Goal: Information Seeking & Learning: Find specific fact

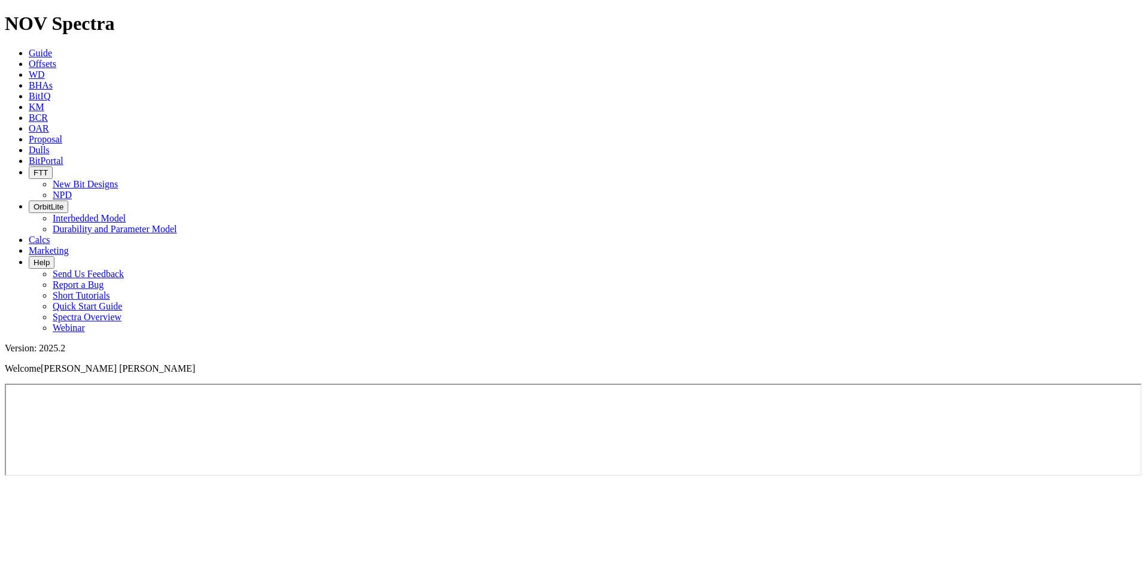
click at [56, 59] on span "Offsets" at bounding box center [43, 64] width 28 height 10
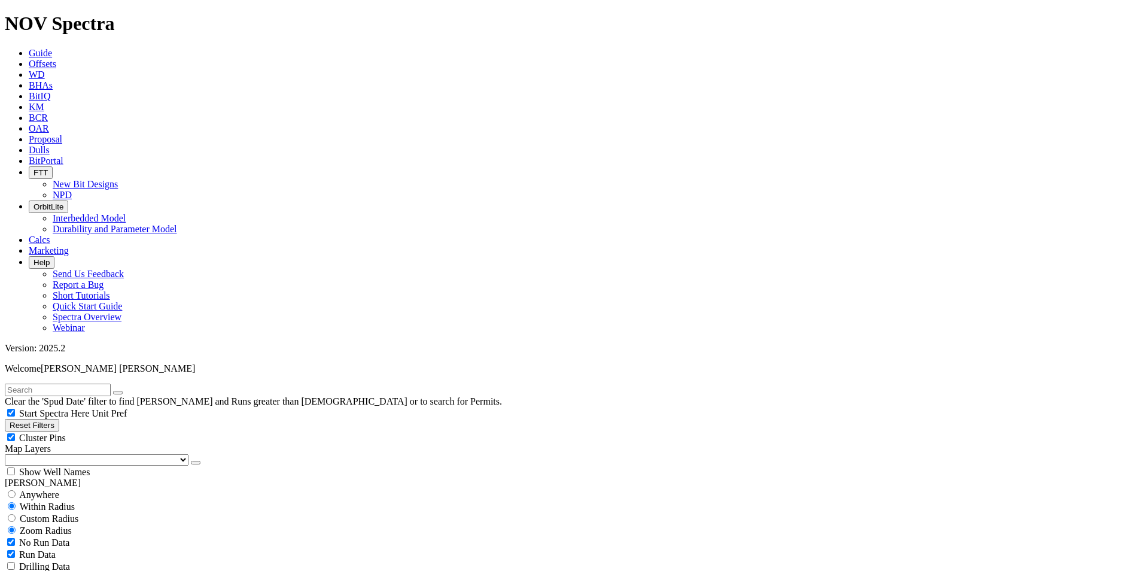
click at [91, 383] on input "text" at bounding box center [58, 389] width 106 height 13
paste input "B845-01"
type input "B845-01"
click at [26, 488] on div "Anywhere" at bounding box center [572, 494] width 1134 height 12
radio input "true"
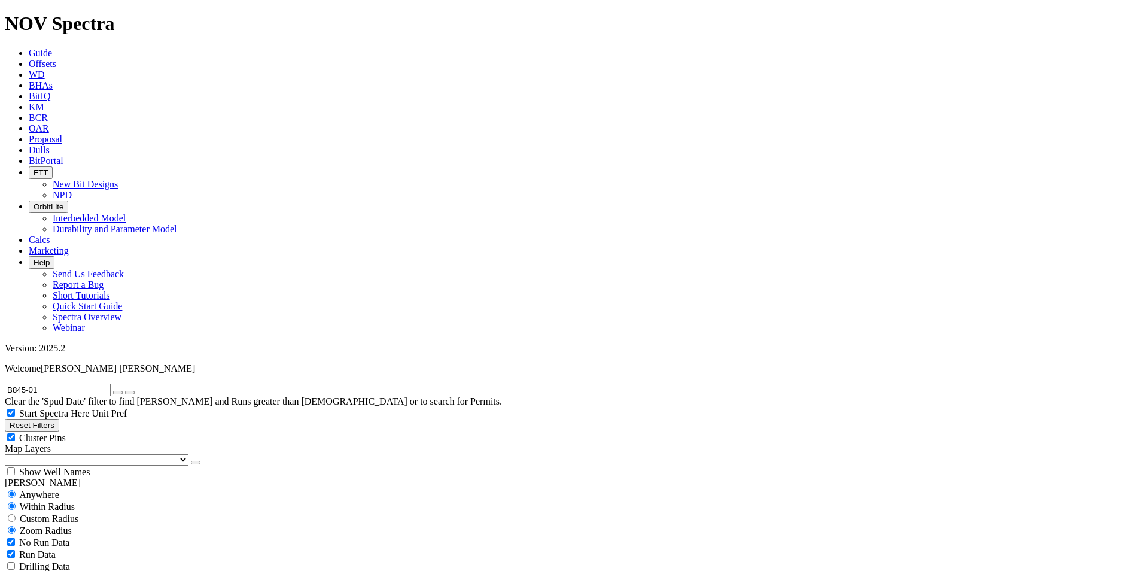
radio input "false"
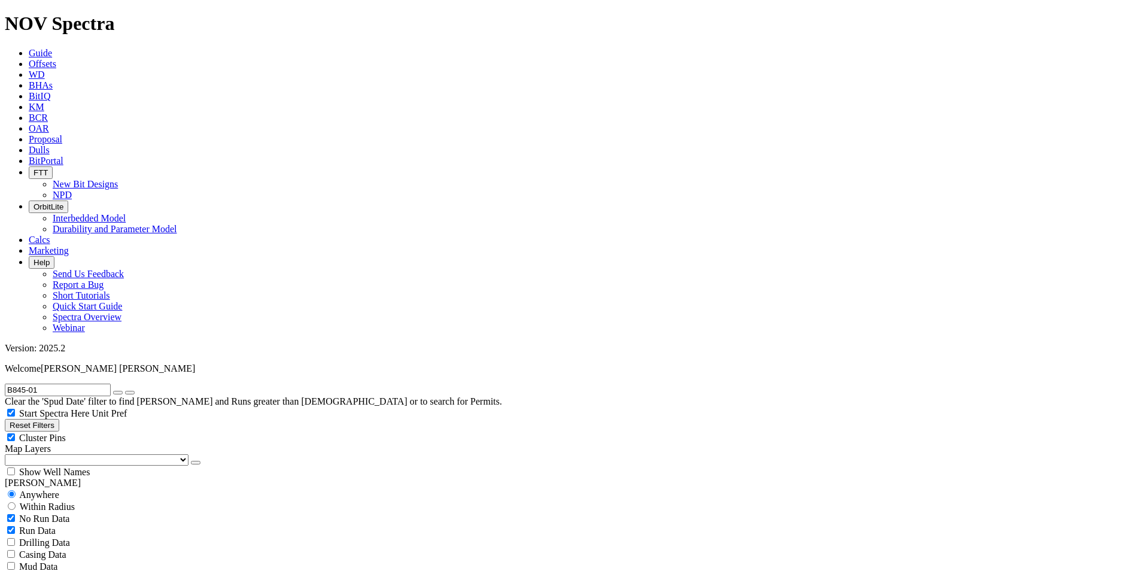
type input "[DATE]"
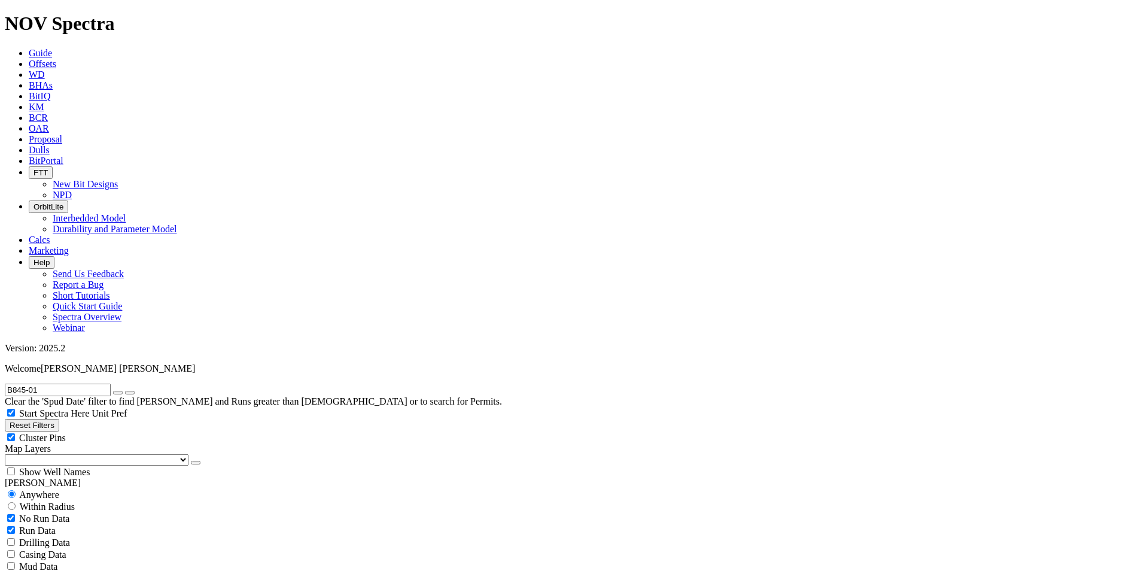
radio input "false"
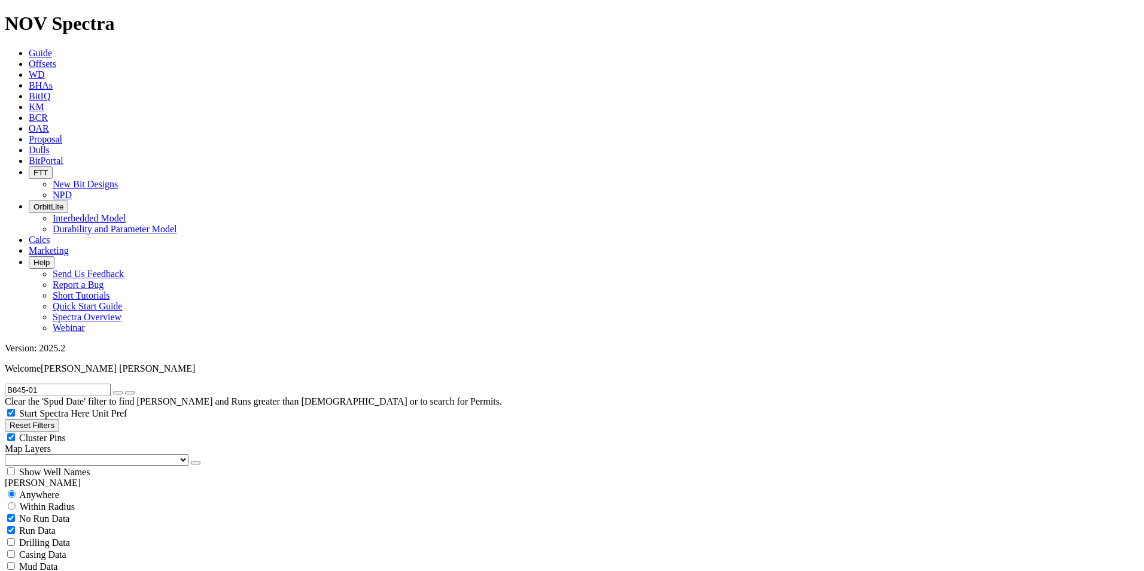
radio input "true"
click at [16, 490] on input "radio" at bounding box center [12, 494] width 8 height 8
radio input "true"
radio input "false"
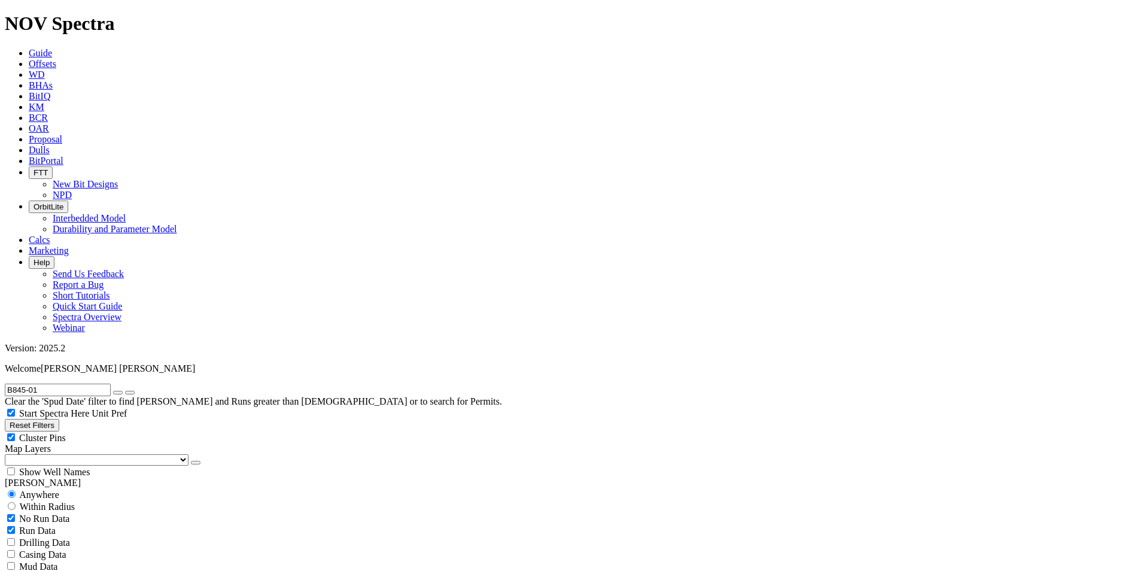
click at [68, 383] on input "B845-01" at bounding box center [58, 389] width 106 height 13
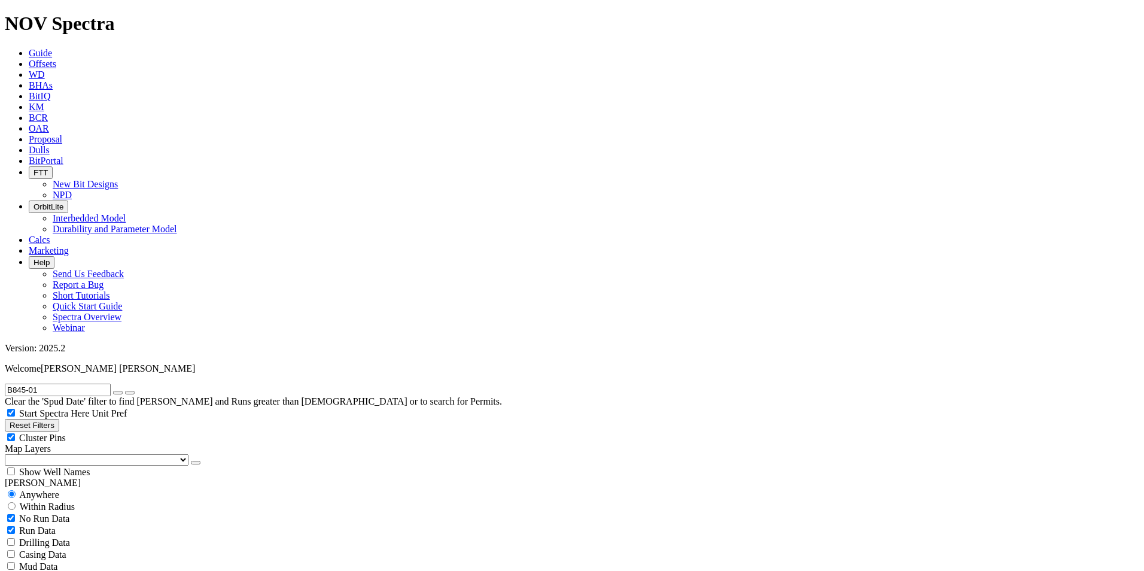
drag, startPoint x: 1019, startPoint y: 295, endPoint x: 986, endPoint y: 293, distance: 32.9
copy span "A303637"
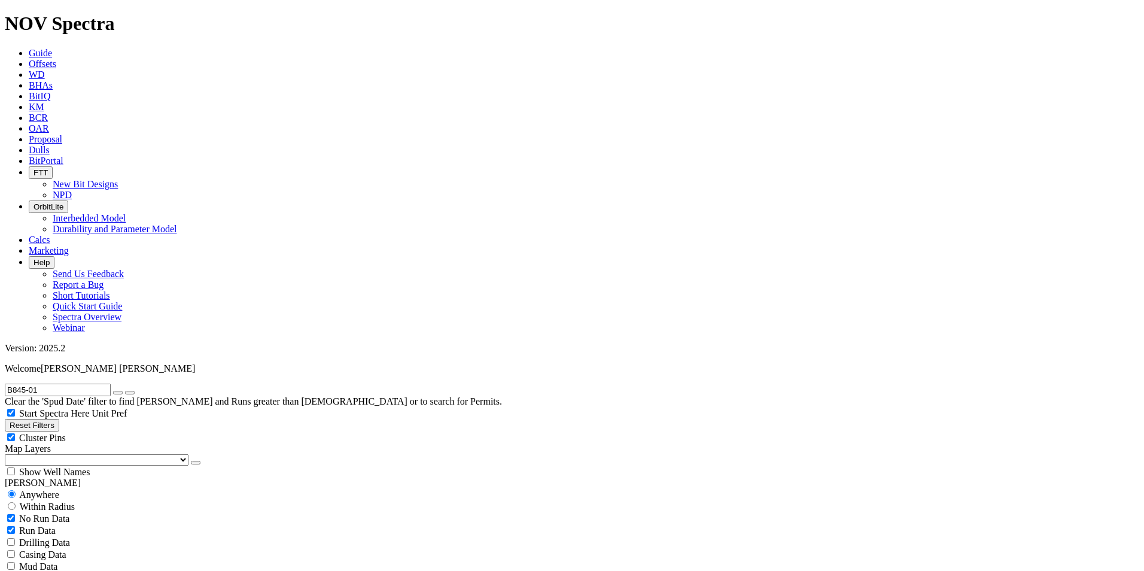
click at [74, 383] on div "B845-01 Clear the 'Spud Date' filter to find [PERSON_NAME] and Runs greater tha…" at bounding box center [572, 394] width 1134 height 23
click at [74, 383] on input "B845-01" at bounding box center [58, 389] width 106 height 13
